Goal: Task Accomplishment & Management: Use online tool/utility

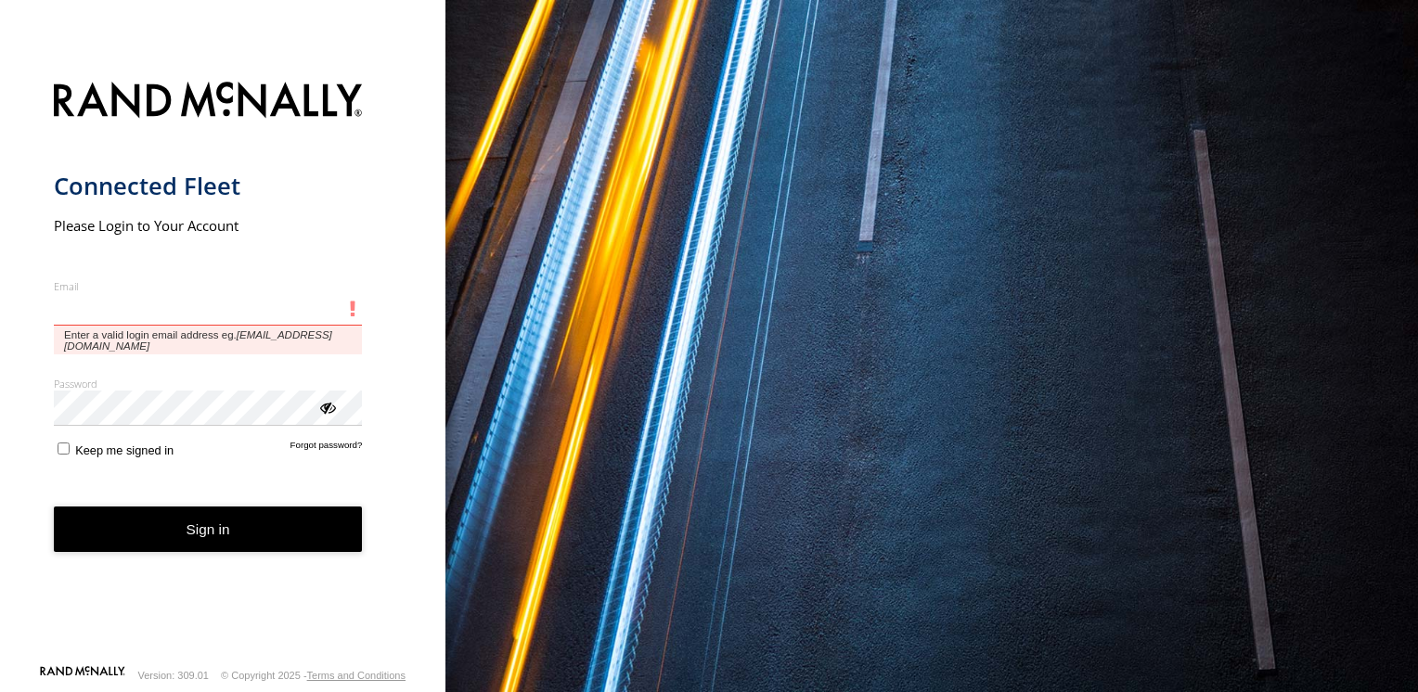
type input "**********"
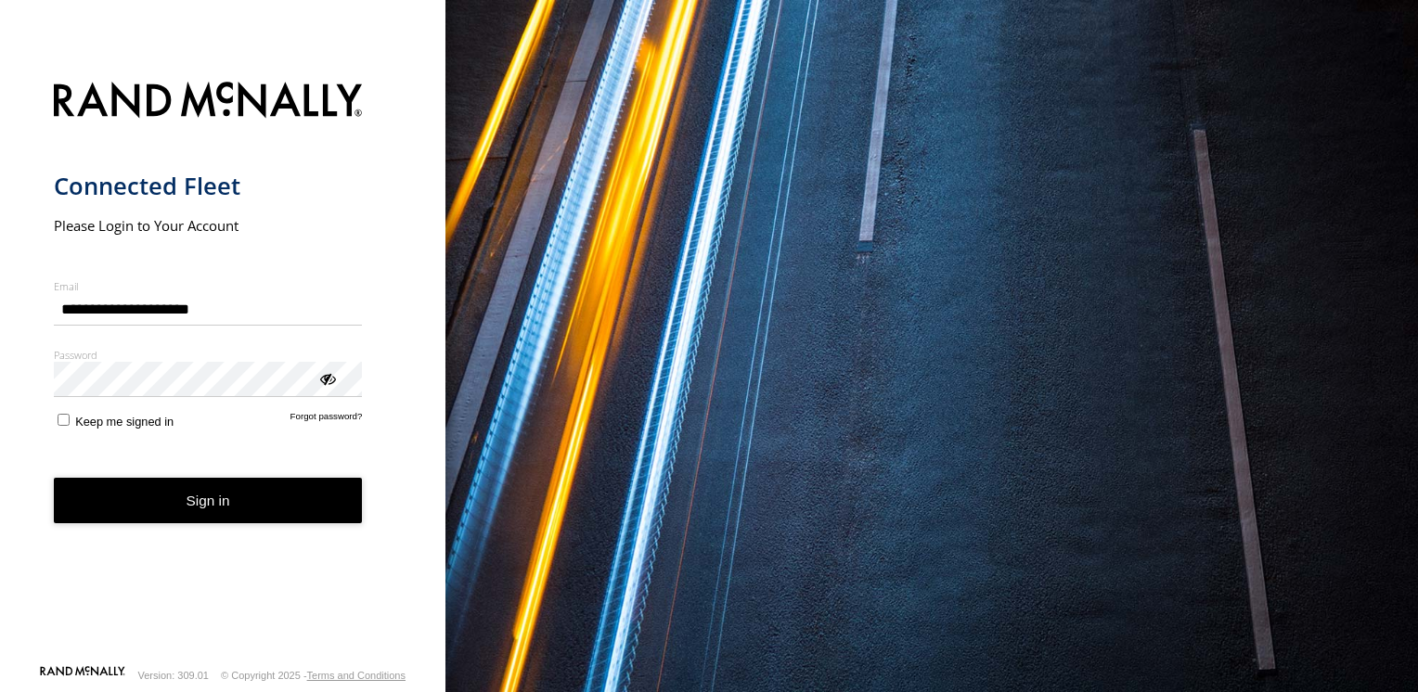
click at [174, 522] on button "Sign in" at bounding box center [208, 500] width 309 height 45
click at [193, 497] on button "Sign in" at bounding box center [208, 500] width 309 height 45
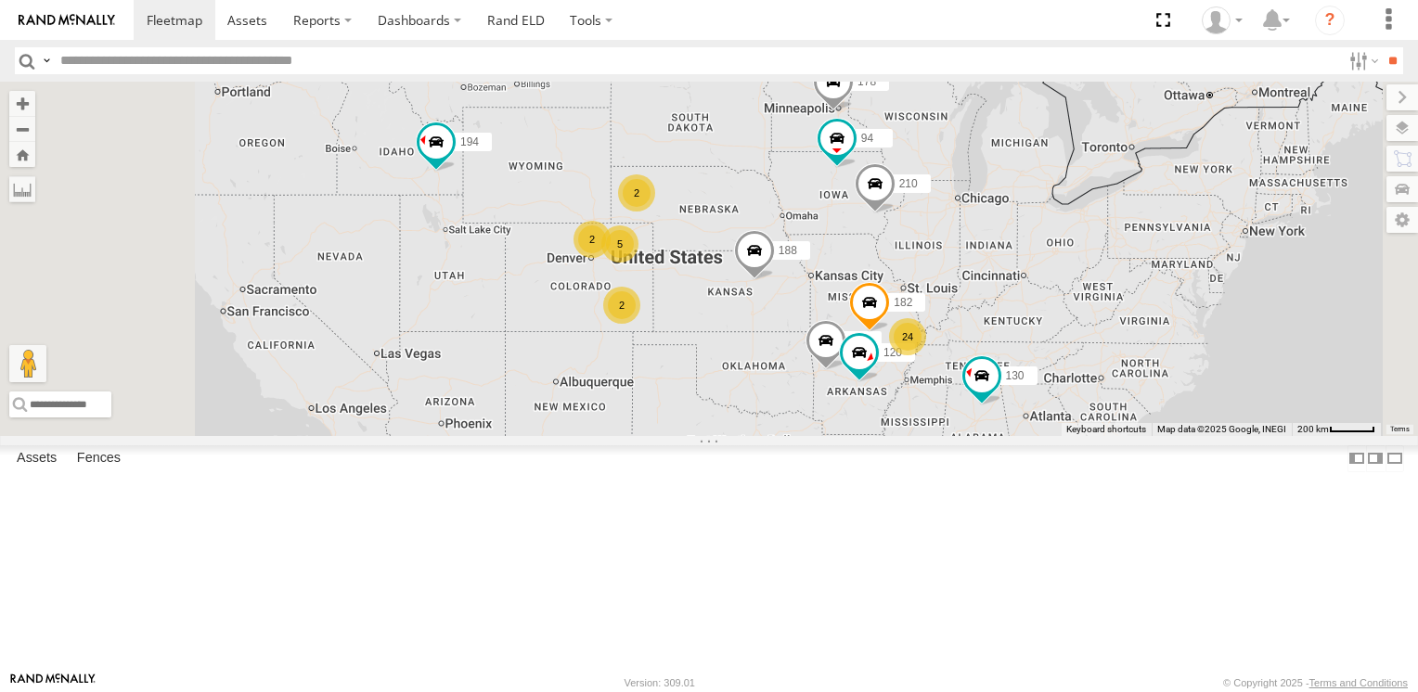
click at [775, 280] on span at bounding box center [754, 255] width 41 height 50
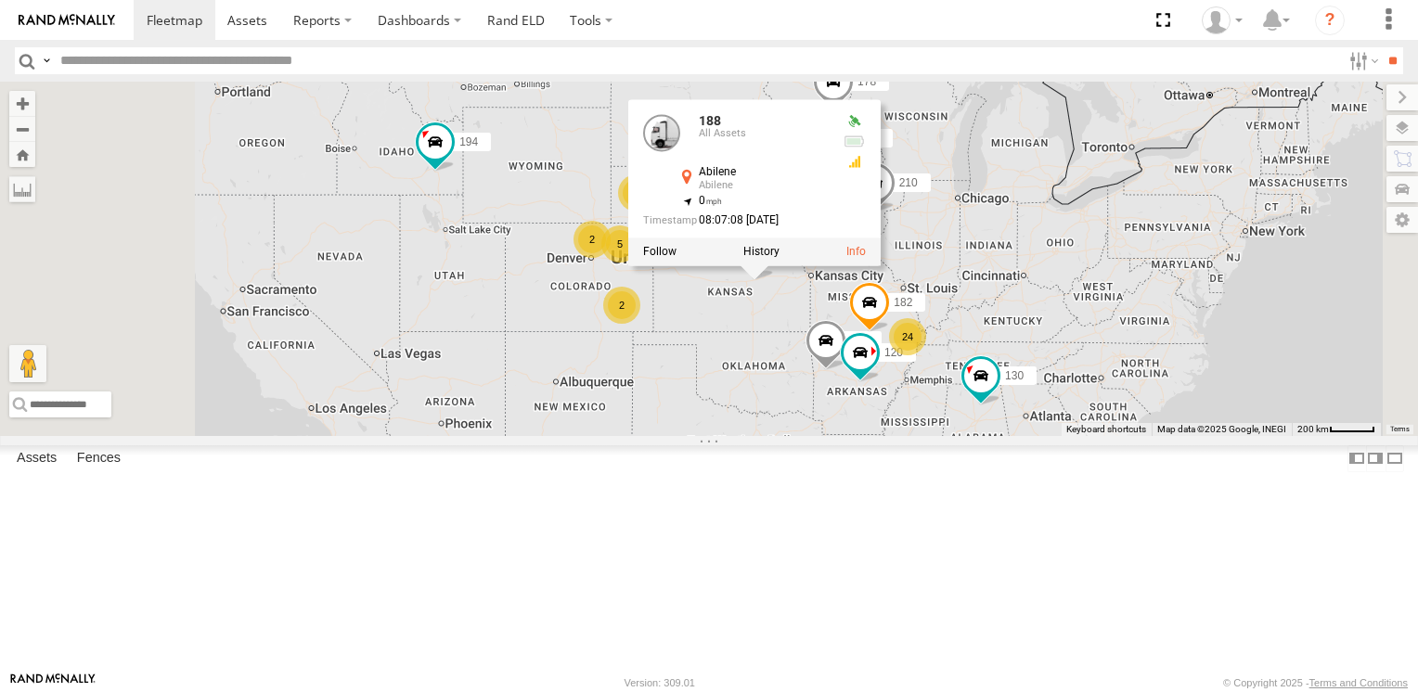
scroll to position [1578, 0]
click at [0, 0] on span at bounding box center [0, 0] width 0 height 0
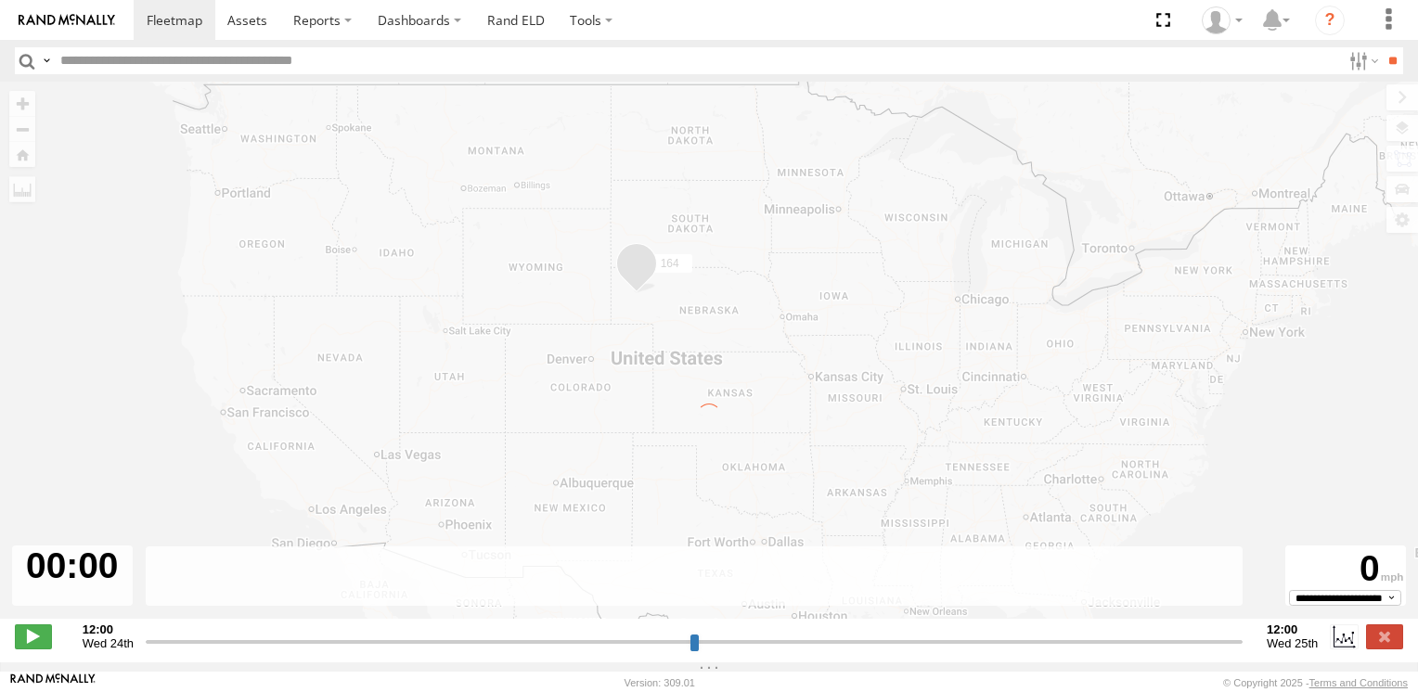
type input "**********"
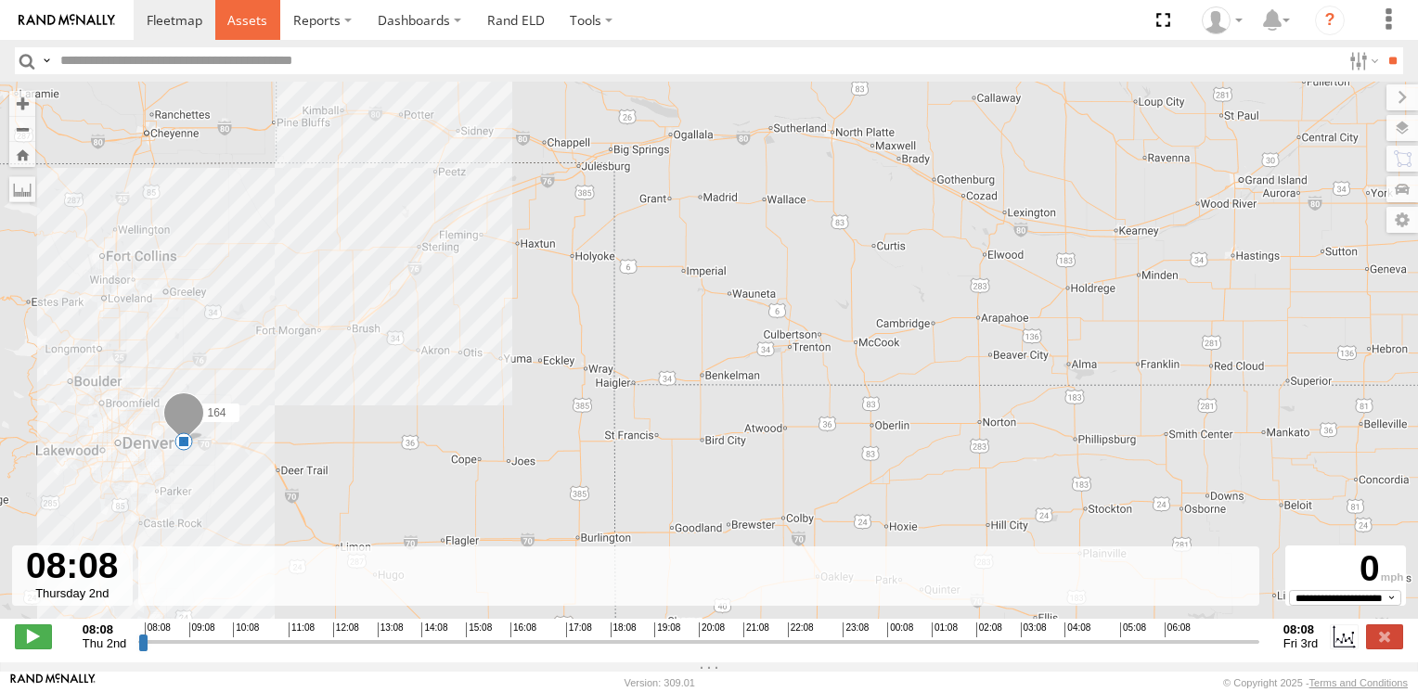
click at [253, 32] on link at bounding box center [248, 20] width 66 height 40
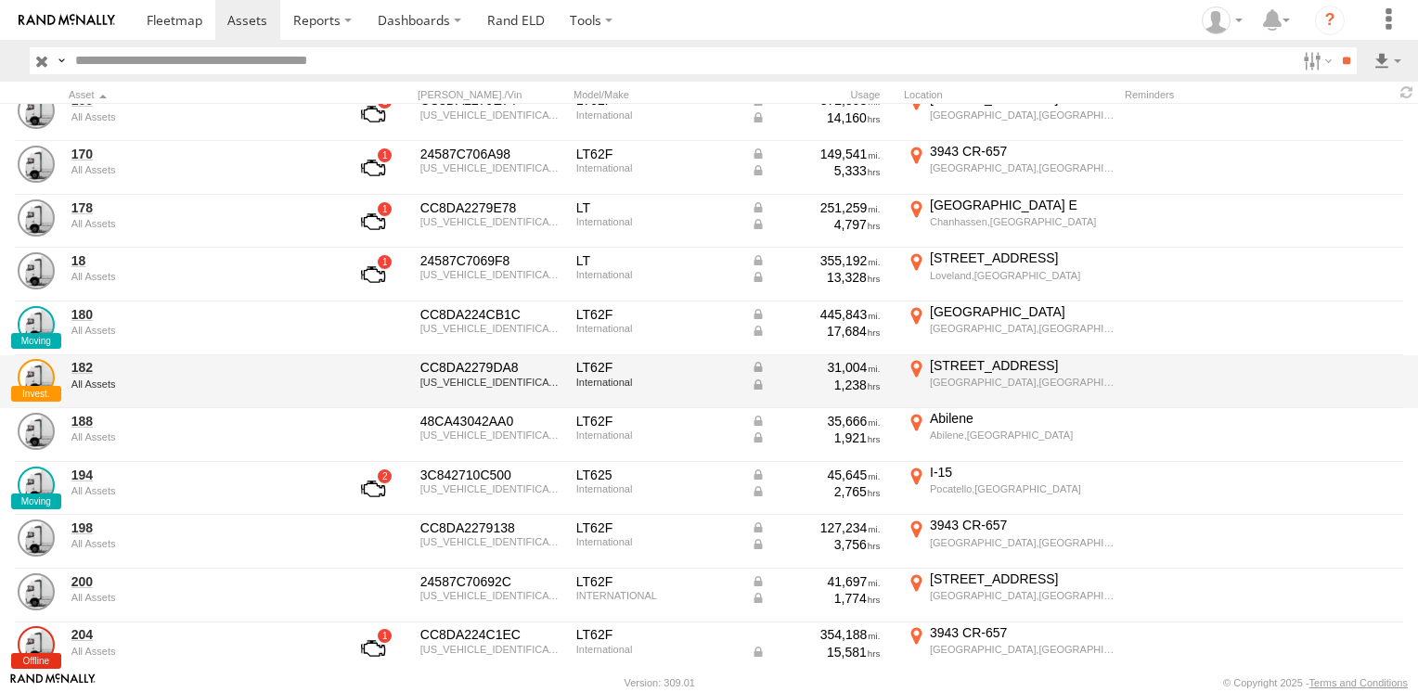
scroll to position [1206, 0]
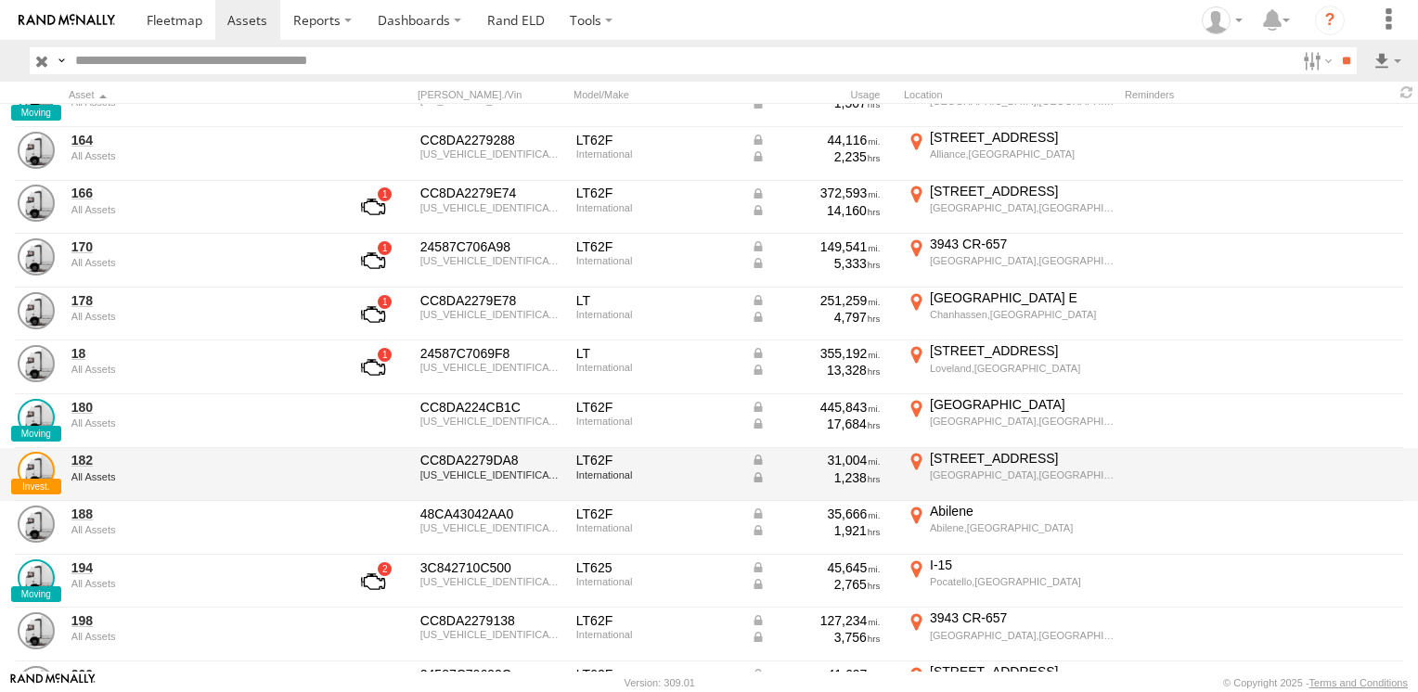
click at [178, 475] on div "All Assets" at bounding box center [198, 476] width 254 height 11
click at [85, 466] on link "182" at bounding box center [198, 460] width 254 height 17
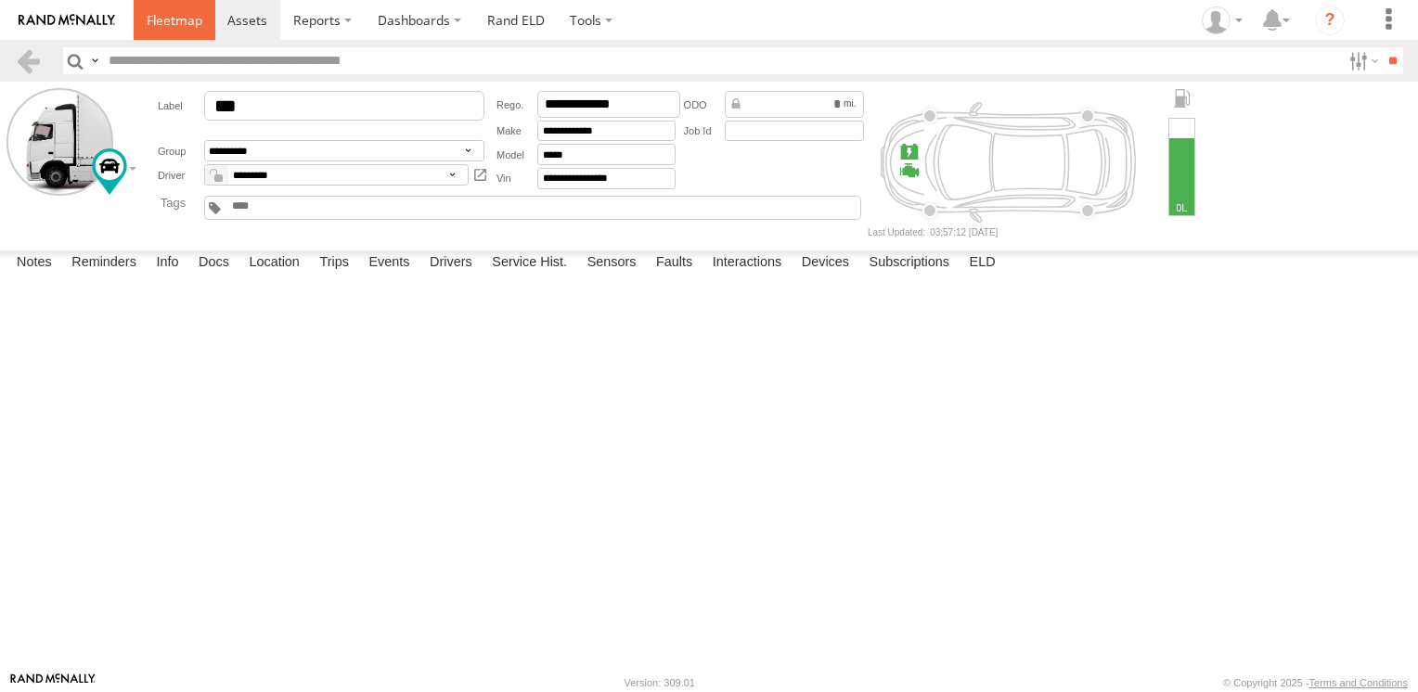
click at [178, 24] on span at bounding box center [175, 20] width 56 height 18
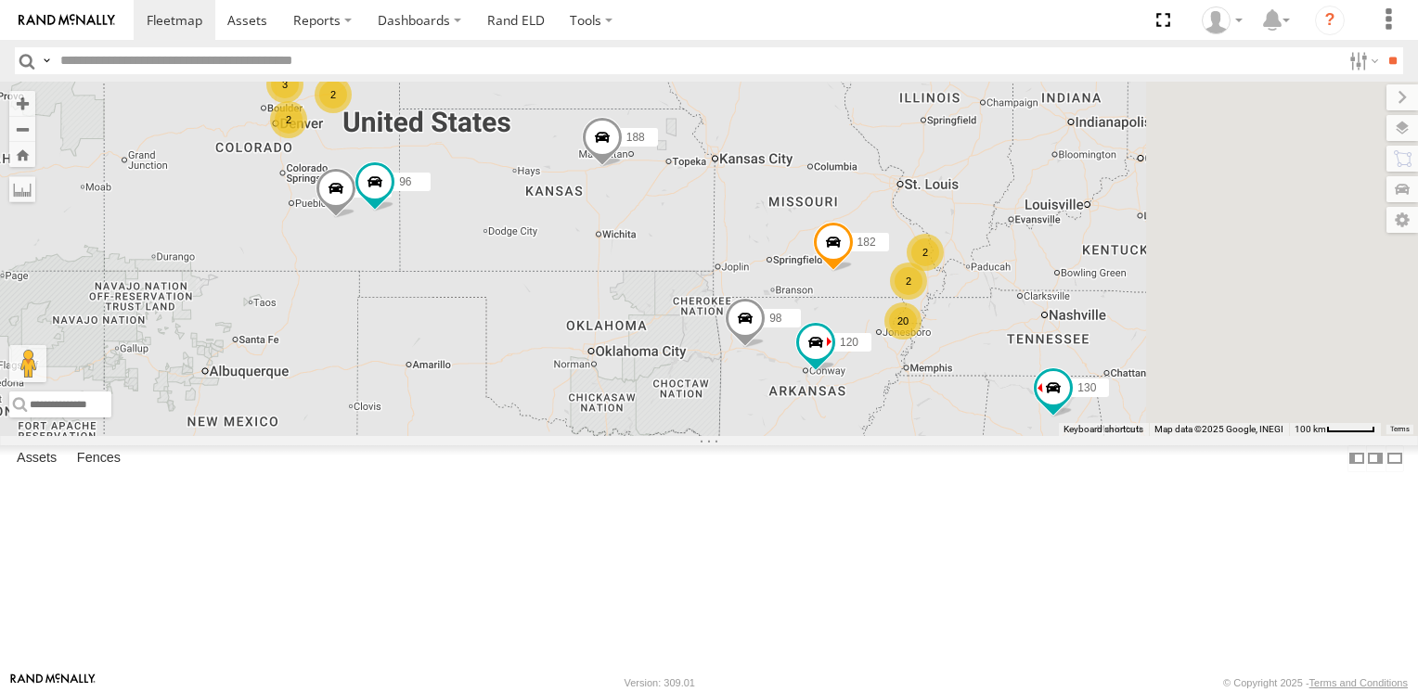
drag, startPoint x: 1175, startPoint y: 496, endPoint x: 972, endPoint y: 297, distance: 284.1
click at [972, 297] on div "194 188 178 210 130 94 98 120 182 2 2 2 2 20 2 3 118 96" at bounding box center [709, 259] width 1418 height 354
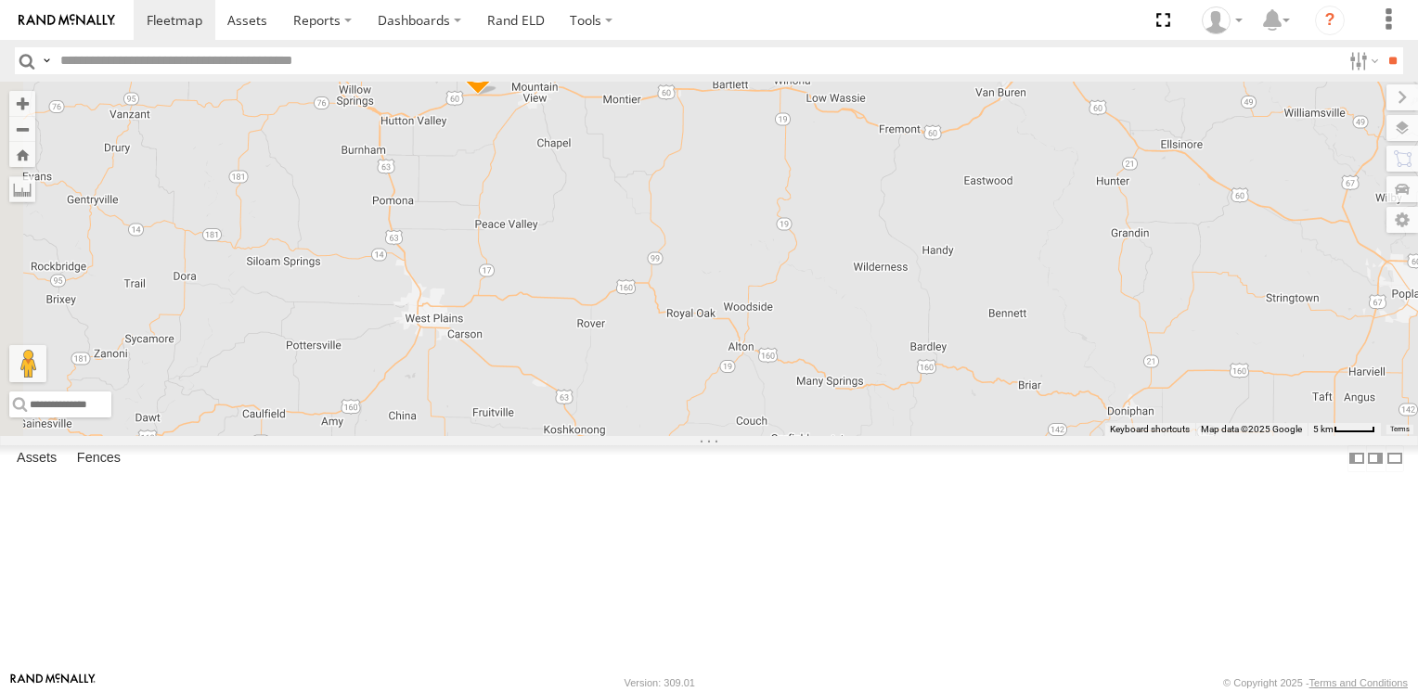
drag, startPoint x: 820, startPoint y: 194, endPoint x: 859, endPoint y: 335, distance: 146.3
click at [859, 335] on div "194 188 178 210 130 94 98 120 182 118 96 140 116 14" at bounding box center [709, 259] width 1418 height 354
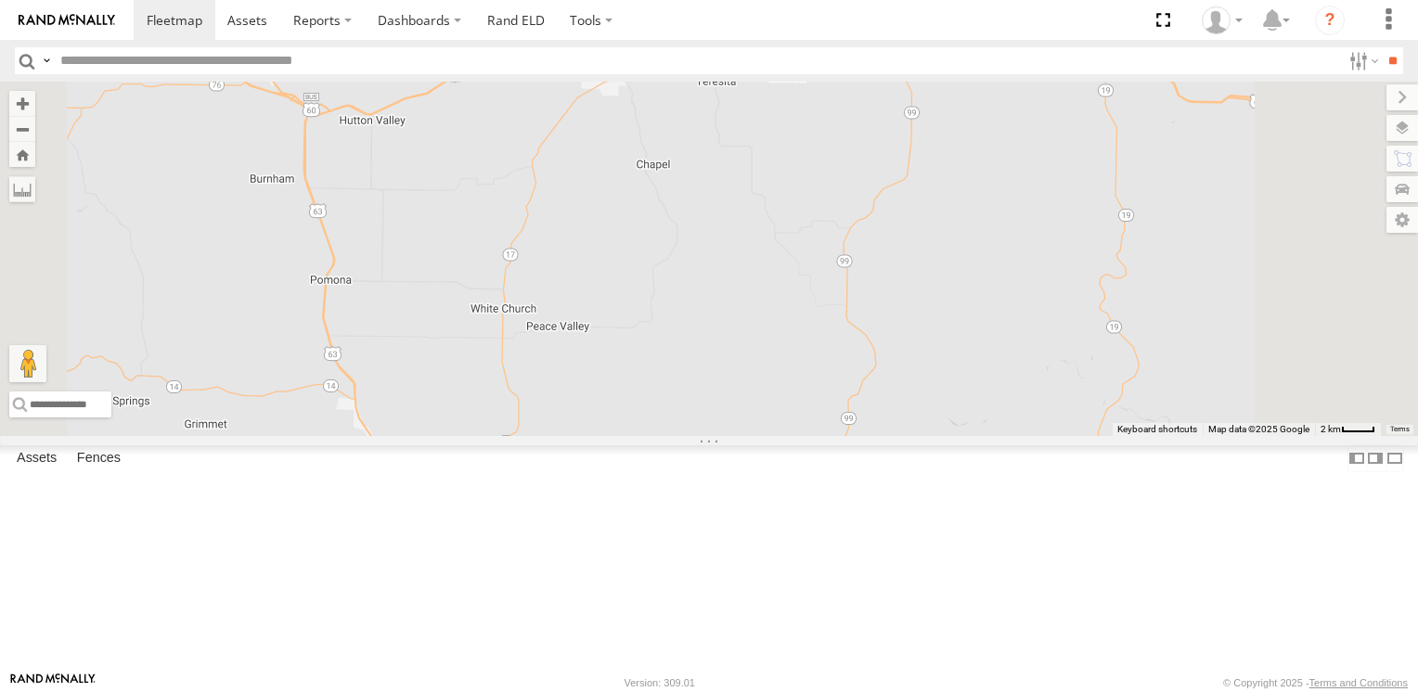
click at [522, 71] on span at bounding box center [501, 45] width 41 height 50
click at [627, 57] on div at bounding box center [501, 43] width 252 height 28
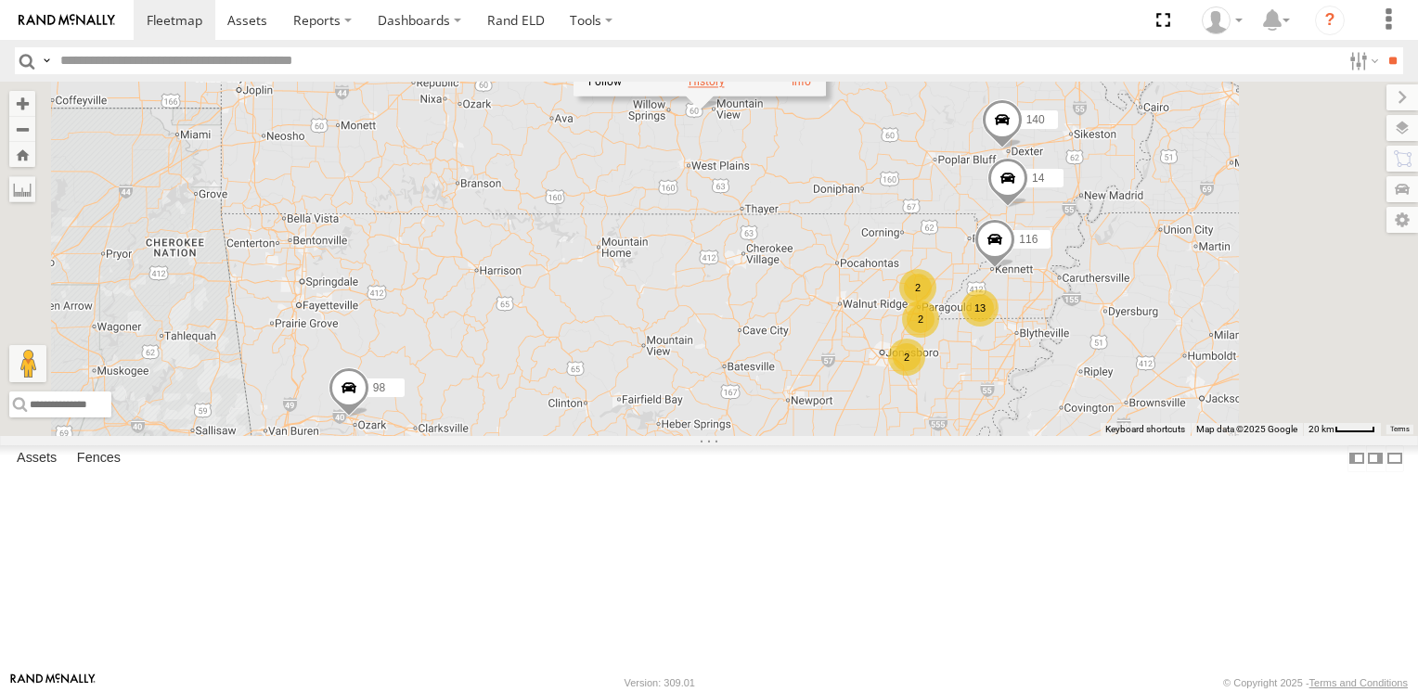
drag, startPoint x: 929, startPoint y: 136, endPoint x: 924, endPoint y: 205, distance: 68.8
click at [826, 97] on div "[STREET_ADDRESS] 36.99122 , -91.7881 0 03:57:12 [DATE]" at bounding box center [699, 12] width 252 height 167
drag, startPoint x: 924, startPoint y: 205, endPoint x: 920, endPoint y: 253, distance: 48.5
click at [920, 253] on div "194 188 178 210 130 94 98 120 182 118 96 140 116 14 182 All [GEOGRAPHIC_DATA] 3…" at bounding box center [709, 259] width 1418 height 354
click at [722, 89] on label at bounding box center [704, 82] width 36 height 13
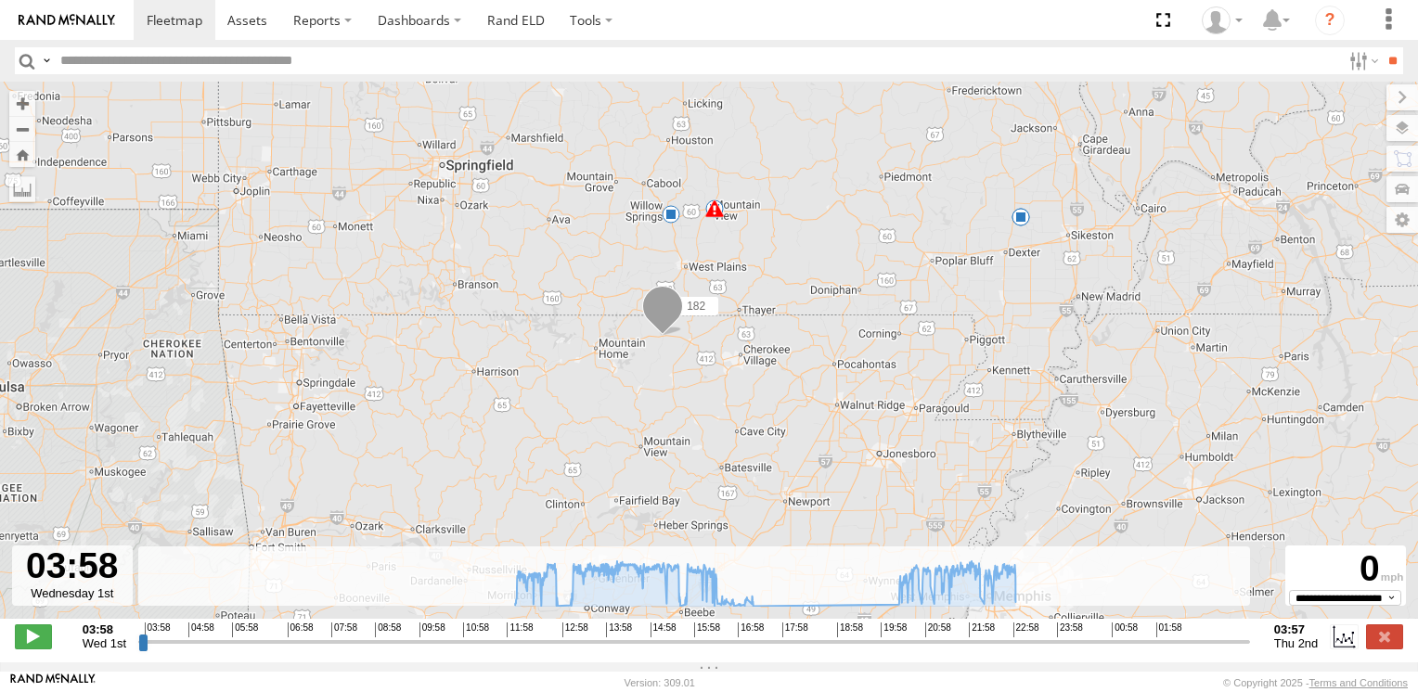
type input "**********"
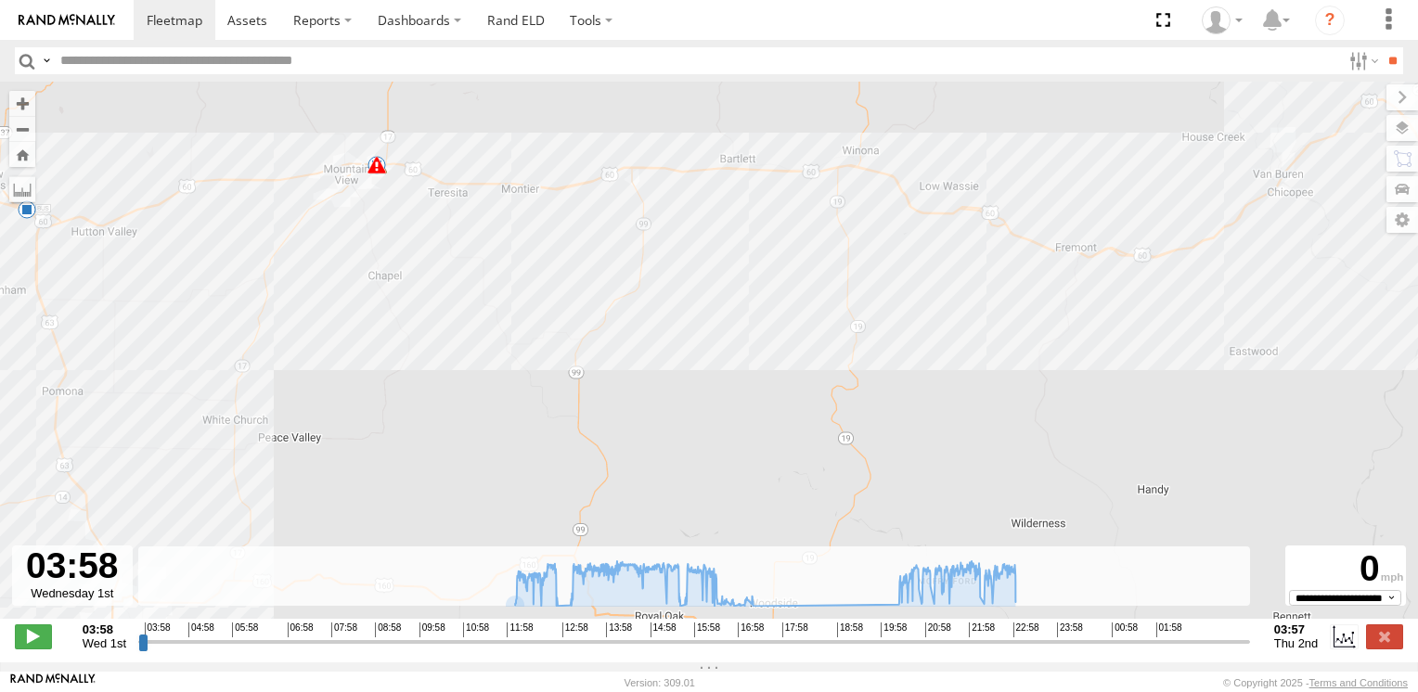
click at [376, 173] on span at bounding box center [376, 165] width 19 height 19
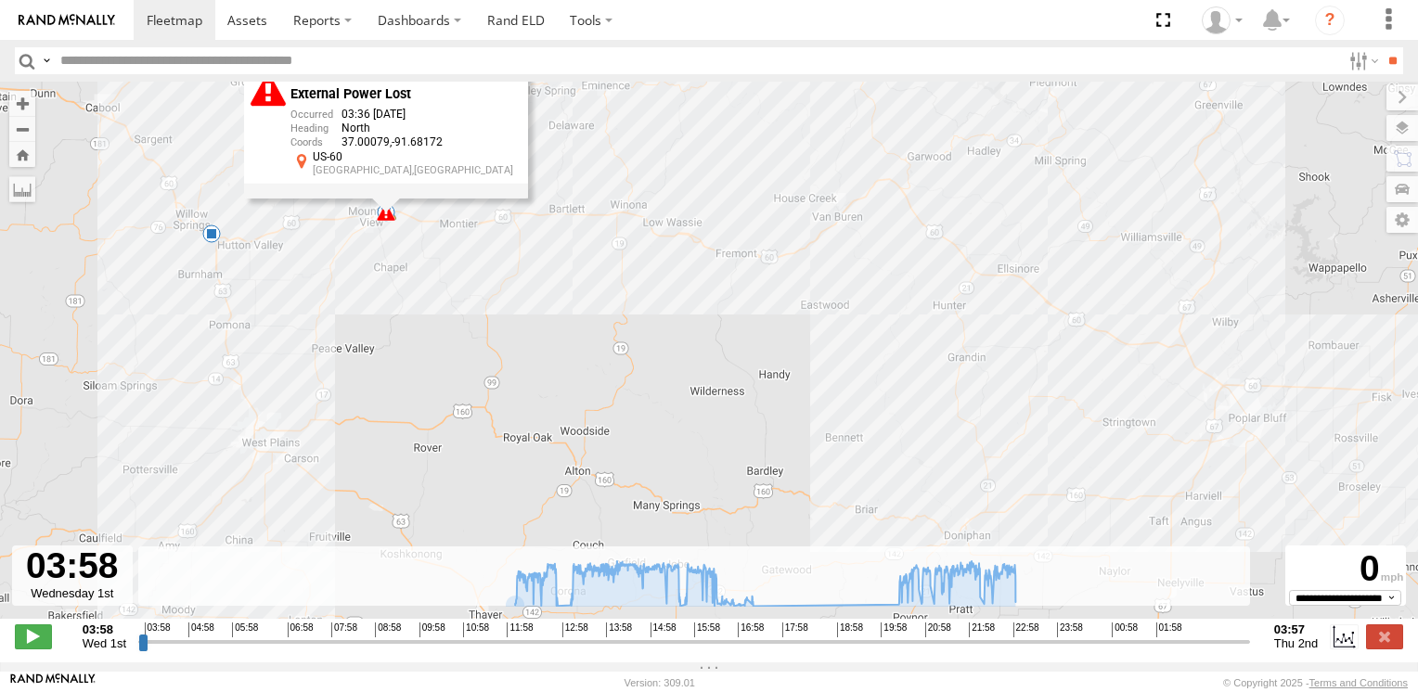
drag, startPoint x: 403, startPoint y: 151, endPoint x: 405, endPoint y: 188, distance: 37.2
click at [405, 188] on div "External Power Lost 03:36 [DATE] North 37.00079 -91.68172 US-[GEOGRAPHIC_DATA],…" at bounding box center [386, 131] width 284 height 133
